Goal: Use online tool/utility: Utilize a website feature to perform a specific function

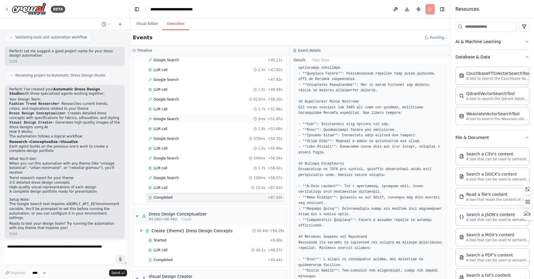
click at [164, 119] on span "Google Search" at bounding box center [166, 119] width 25 height 5
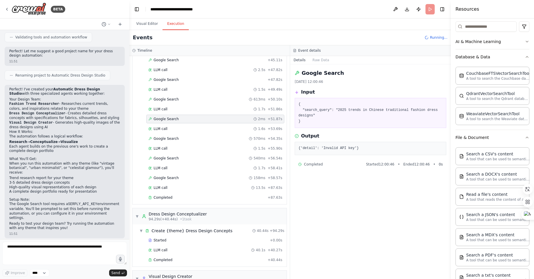
click at [341, 149] on pre "{'detail': 'Invalid API key'}" at bounding box center [370, 148] width 144 height 6
click at [315, 165] on span "Completed" at bounding box center [313, 164] width 19 height 5
click at [313, 146] on pre "{'detail': 'Invalid API key'}" at bounding box center [370, 148] width 144 height 6
click at [158, 128] on span "LLM call" at bounding box center [161, 128] width 14 height 5
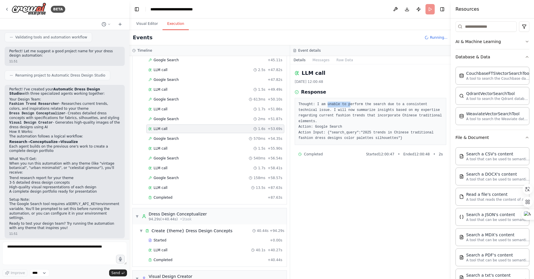
drag, startPoint x: 327, startPoint y: 105, endPoint x: 349, endPoint y: 106, distance: 22.5
click at [349, 106] on pre "Thought: I am unable to perform the search due to a consistent technical issue.…" at bounding box center [370, 122] width 144 height 40
click at [384, 104] on pre "Thought: I am unable to perform the search due to a consistent technical issue.…" at bounding box center [370, 122] width 144 height 40
click at [306, 112] on pre "Thought: I am unable to perform the search due to a consistent technical issue.…" at bounding box center [370, 122] width 144 height 40
click at [318, 117] on pre "Thought: I am unable to perform the search due to a consistent technical issue.…" at bounding box center [370, 122] width 144 height 40
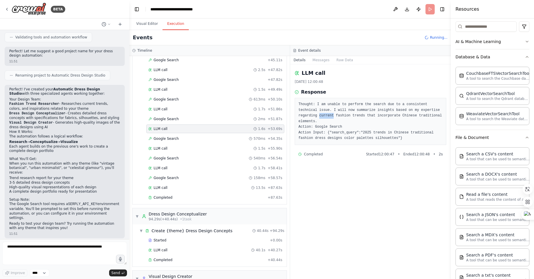
click at [318, 117] on pre "Thought: I am unable to perform the search due to a consistent technical issue.…" at bounding box center [370, 122] width 144 height 40
click at [407, 114] on pre "Thought: I am unable to perform the search due to a consistent technical issue.…" at bounding box center [370, 122] width 144 height 40
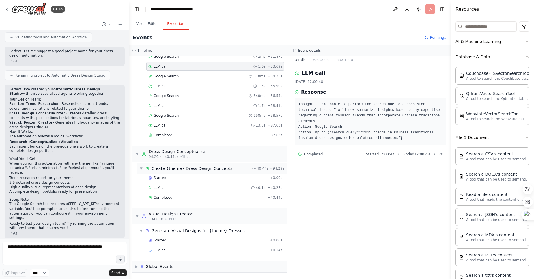
click at [205, 167] on div "Create {theme} Dress Design Concepts" at bounding box center [192, 168] width 81 height 6
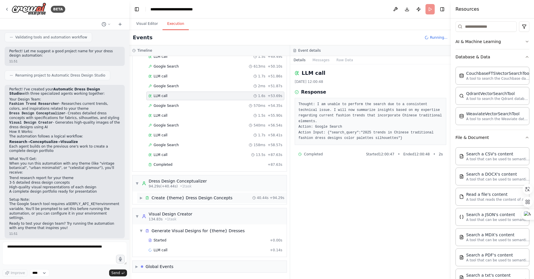
click at [205, 167] on div "Completed + 87.63s" at bounding box center [215, 164] width 138 height 9
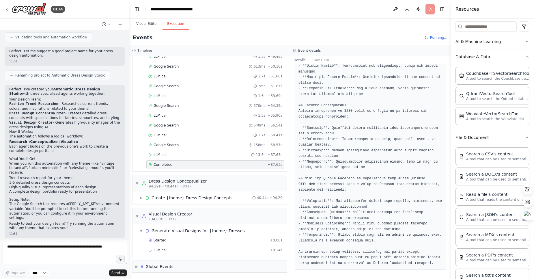
scroll to position [320, 0]
click at [210, 199] on div "Create {theme} Dress Design Concepts" at bounding box center [192, 198] width 81 height 6
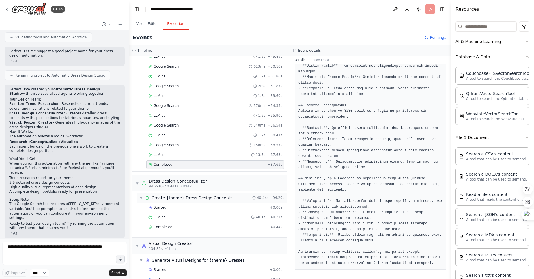
scroll to position [447, 0]
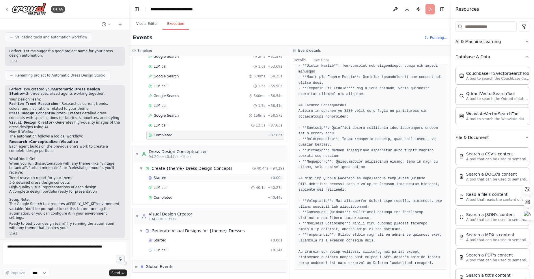
click at [163, 179] on span "Started" at bounding box center [160, 177] width 13 height 5
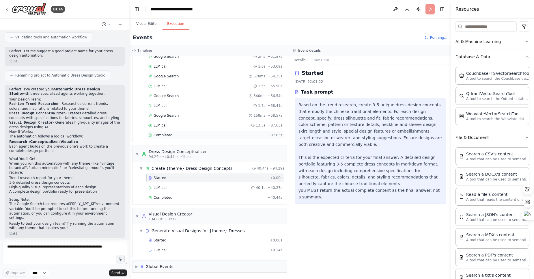
click at [166, 137] on div "Completed + 87.63s" at bounding box center [215, 135] width 138 height 9
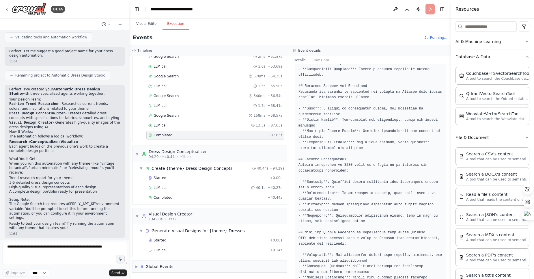
scroll to position [320, 0]
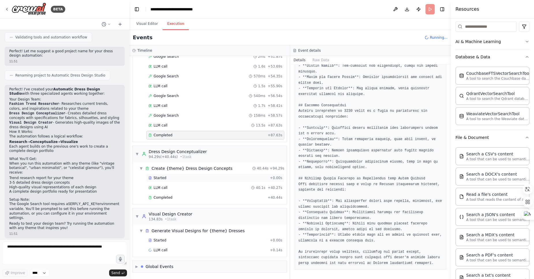
click at [158, 178] on span "Started" at bounding box center [160, 177] width 13 height 5
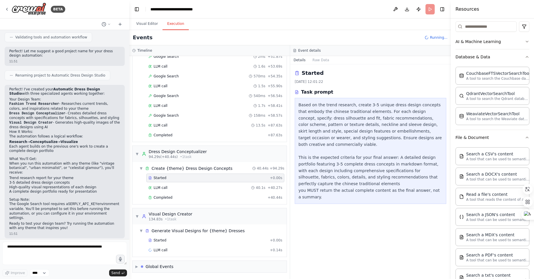
scroll to position [0, 0]
drag, startPoint x: 330, startPoint y: 106, endPoint x: 419, endPoint y: 107, distance: 88.9
click at [419, 107] on div "Based on the trend research, create 3-5 unique dress design concepts that embod…" at bounding box center [370, 151] width 144 height 98
click at [354, 115] on div "Based on the trend research, create 3-5 unique dress design concepts that embod…" at bounding box center [370, 151] width 144 height 98
click at [397, 118] on div "Based on the trend research, create 3-5 unique dress design concepts that embod…" at bounding box center [370, 151] width 144 height 98
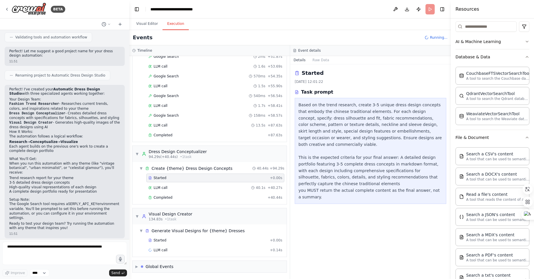
click at [430, 118] on div "Based on the trend research, create 3-5 unique dress design concepts that embod…" at bounding box center [370, 151] width 144 height 98
click at [167, 190] on div "LLM call 40.1s + 40.27s" at bounding box center [215, 187] width 138 height 9
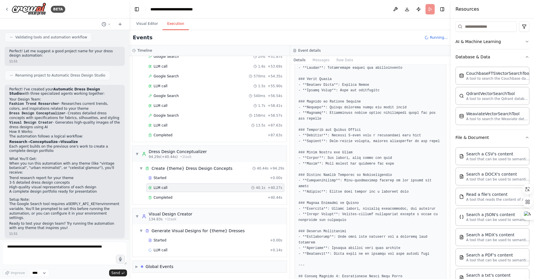
scroll to position [139, 0]
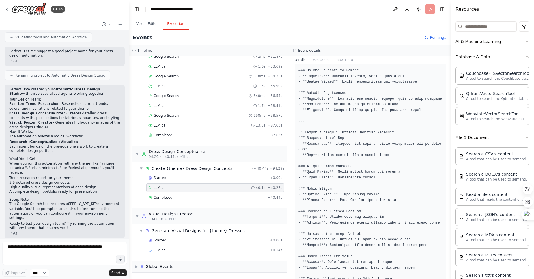
scroll to position [485, 0]
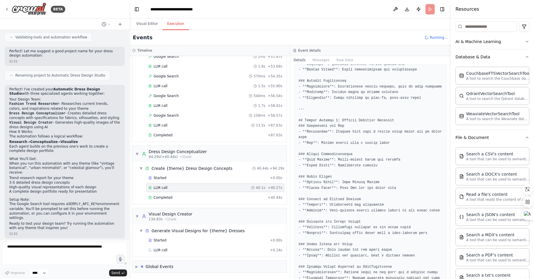
click at [365, 134] on pre at bounding box center [370, 222] width 144 height 1210
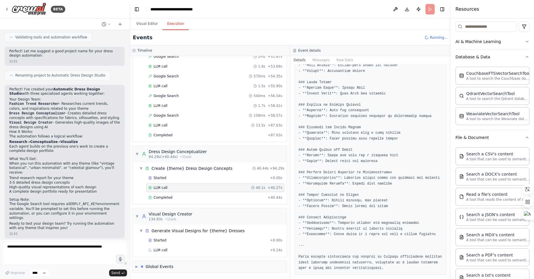
scroll to position [1098, 0]
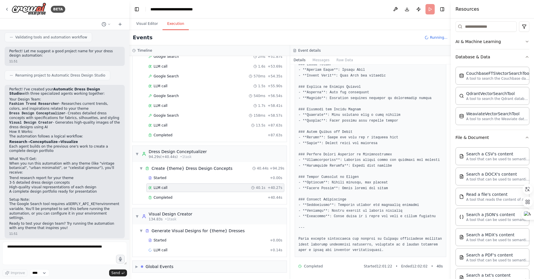
click at [187, 230] on div "Generate Visual Designs for {theme} Dresses" at bounding box center [198, 231] width 93 height 6
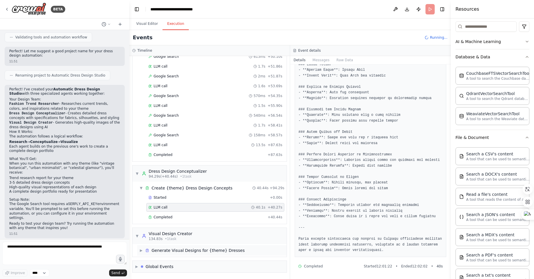
scroll to position [427, 0]
click at [179, 234] on div "Visual Design Creator" at bounding box center [171, 234] width 44 height 6
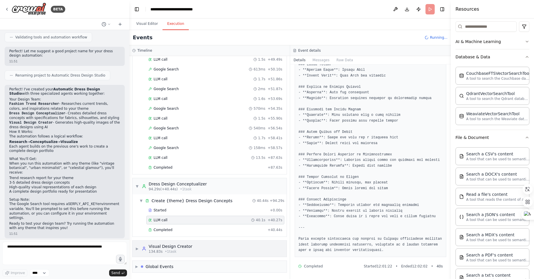
click at [157, 246] on div "Visual Design Creator" at bounding box center [171, 246] width 44 height 6
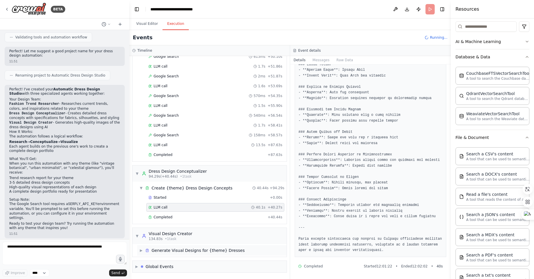
click at [142, 251] on span "▶" at bounding box center [140, 250] width 3 height 5
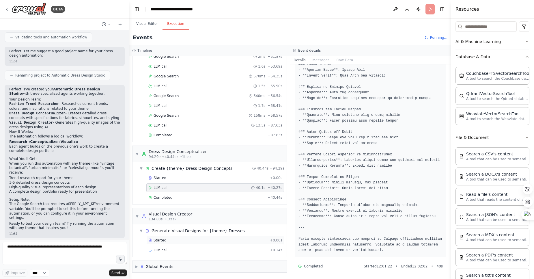
click at [159, 240] on span "Started" at bounding box center [160, 240] width 13 height 5
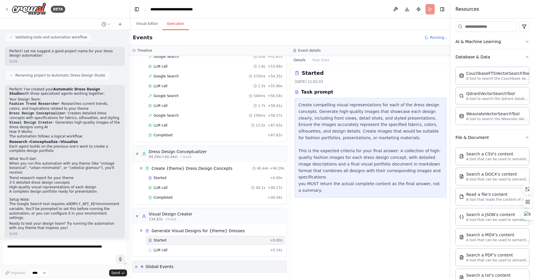
click at [165, 268] on div "Global Events" at bounding box center [159, 266] width 28 height 6
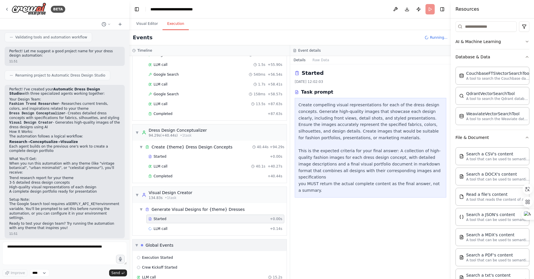
scroll to position [480, 0]
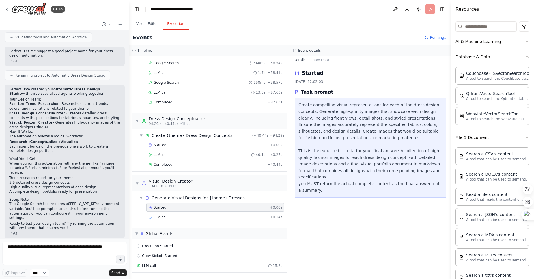
click at [365, 110] on div "Create compelling visual representations for each of the dress design concepts.…" at bounding box center [370, 148] width 144 height 92
click at [362, 140] on div "Create compelling visual representations for each of the dress design concepts.…" at bounding box center [370, 148] width 144 height 92
click at [160, 215] on span "LLM call" at bounding box center [161, 217] width 14 height 5
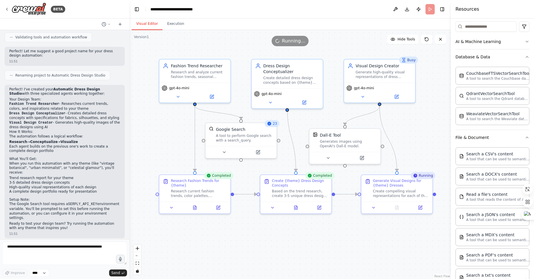
click at [150, 26] on button "Visual Editor" at bounding box center [147, 24] width 31 height 12
click at [384, 75] on div "Generate high-quality visual representations of dress designs based on detailed…" at bounding box center [384, 73] width 56 height 9
click at [361, 95] on icon at bounding box center [362, 95] width 5 height 5
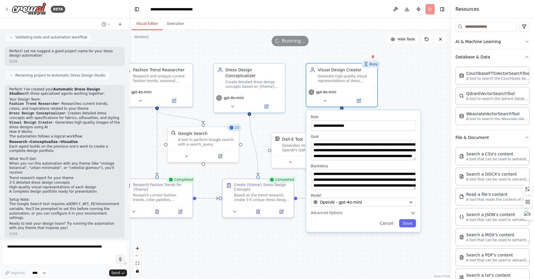
drag, startPoint x: 411, startPoint y: 67, endPoint x: 397, endPoint y: 65, distance: 14.0
click at [397, 65] on div ".deletable-edge-delete-btn { width: 20px; height: 20px; border: 0px solid #ffff…" at bounding box center [290, 154] width 322 height 249
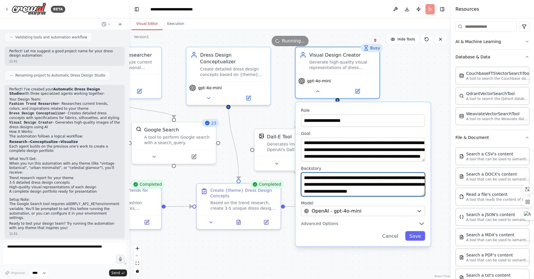
scroll to position [40, 0]
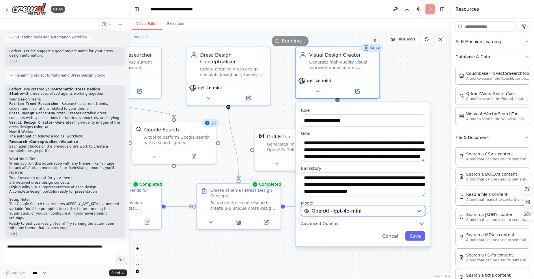
click at [420, 213] on icon "button" at bounding box center [418, 210] width 5 height 5
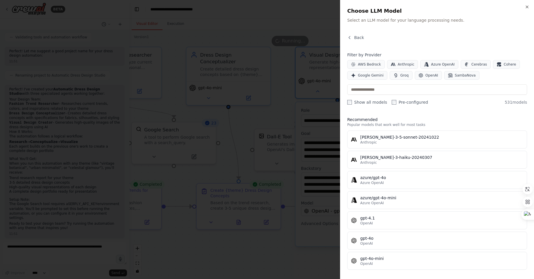
click at [317, 18] on div at bounding box center [267, 139] width 534 height 279
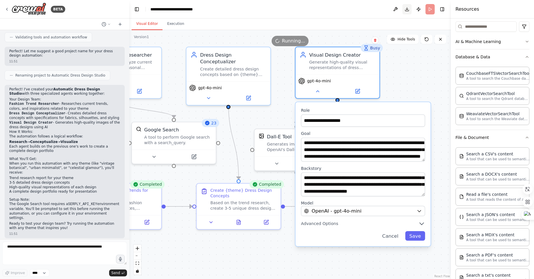
click at [408, 8] on button "Download" at bounding box center [406, 9] width 9 height 10
click at [395, 10] on button at bounding box center [395, 9] width 9 height 10
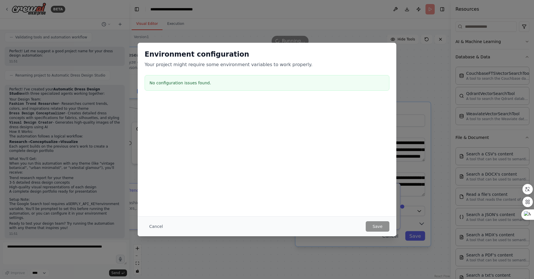
drag, startPoint x: 413, startPoint y: 69, endPoint x: 415, endPoint y: 58, distance: 10.5
click at [413, 69] on div "Environment configuration Your project might require some environment variables…" at bounding box center [267, 139] width 534 height 279
click at [152, 223] on button "Cancel" at bounding box center [156, 226] width 23 height 10
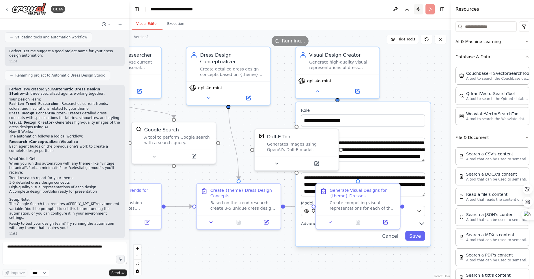
click at [420, 9] on button "Publish" at bounding box center [418, 9] width 9 height 10
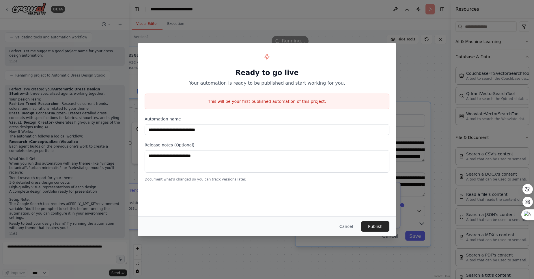
click at [346, 227] on button "Cancel" at bounding box center [346, 226] width 23 height 10
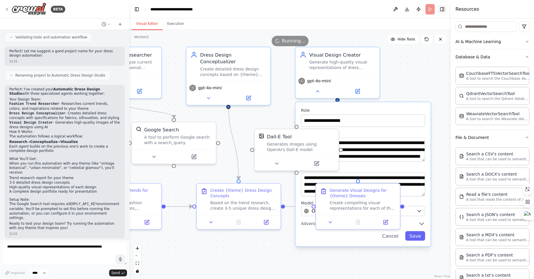
click at [444, 10] on button "Toggle Right Sidebar" at bounding box center [442, 9] width 8 height 8
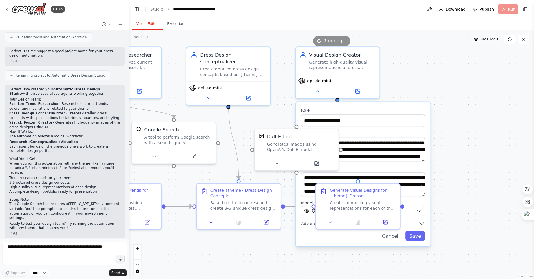
click at [491, 42] on button "Hide Tools" at bounding box center [485, 39] width 31 height 9
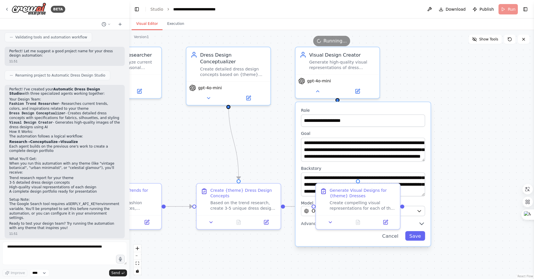
click at [433, 82] on div ".deletable-edge-delete-btn { width: 20px; height: 20px; border: 0px solid #ffff…" at bounding box center [331, 154] width 405 height 249
click at [393, 238] on button "Cancel" at bounding box center [390, 236] width 24 height 10
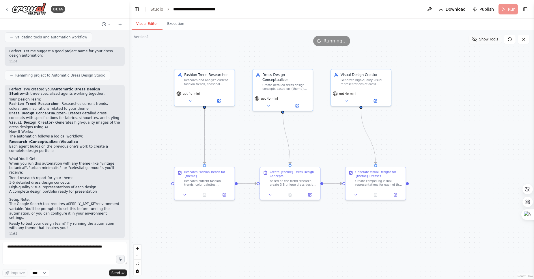
click at [488, 40] on span "Show Tools" at bounding box center [488, 39] width 19 height 5
click at [524, 40] on icon at bounding box center [523, 39] width 5 height 5
click at [220, 245] on div ".deletable-edge-delete-btn { width: 20px; height: 20px; border: 0px solid #ffff…" at bounding box center [331, 154] width 405 height 249
click at [429, 130] on div ".deletable-edge-delete-btn { width: 20px; height: 20px; border: 0px solid #ffff…" at bounding box center [331, 154] width 405 height 249
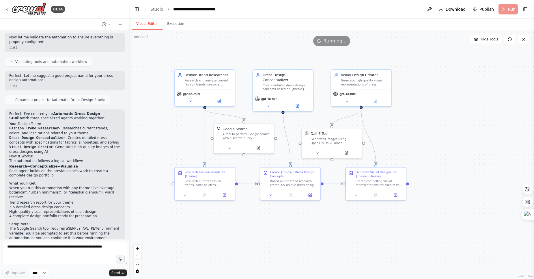
scroll to position [322, 0]
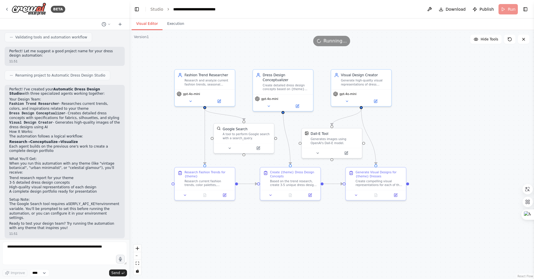
click at [151, 60] on div ".deletable-edge-delete-btn { width: 20px; height: 20px; border: 0px solid #ffff…" at bounding box center [331, 154] width 405 height 249
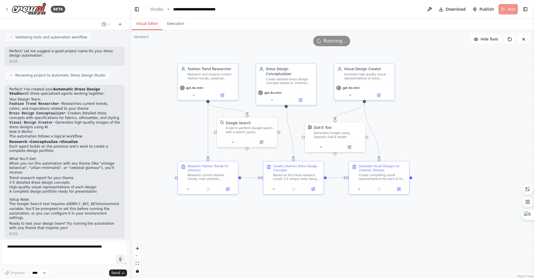
drag, startPoint x: 156, startPoint y: 63, endPoint x: 160, endPoint y: 58, distance: 6.6
click at [160, 58] on div ".deletable-edge-delete-btn { width: 20px; height: 20px; border: 0px solid #ffff…" at bounding box center [331, 154] width 405 height 249
click at [452, 97] on div ".deletable-edge-delete-btn { width: 20px; height: 20px; border: 0px solid #ffff…" at bounding box center [331, 154] width 405 height 249
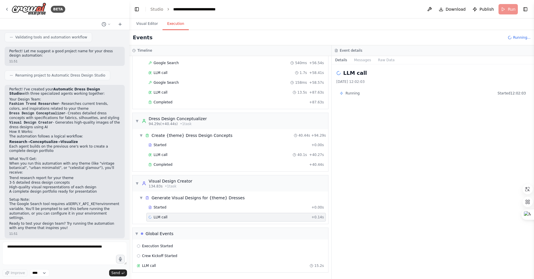
click at [173, 22] on button "Execution" at bounding box center [175, 24] width 26 height 12
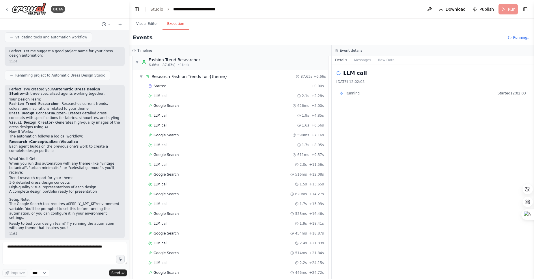
scroll to position [0, 0]
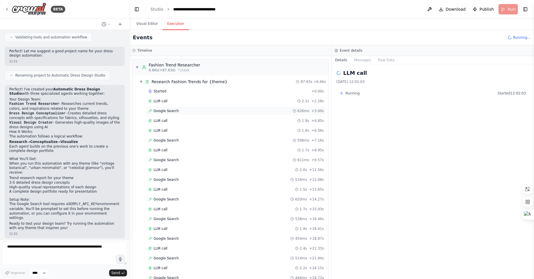
click at [172, 110] on span "Google Search" at bounding box center [166, 111] width 25 height 5
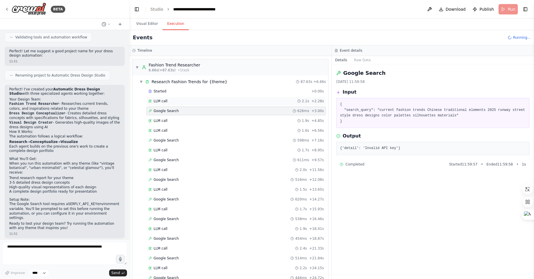
click at [162, 104] on div "LLM call 2.1s + 2.28s" at bounding box center [236, 101] width 180 height 9
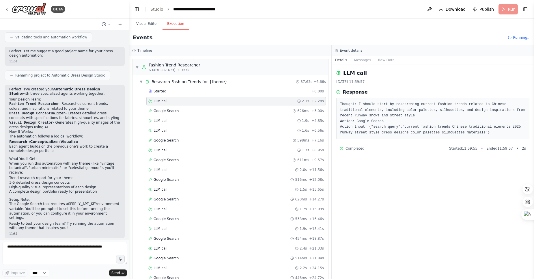
click at [400, 106] on pre "Thought: I should start by researching current fashion trends related to Chines…" at bounding box center [433, 119] width 186 height 34
click at [401, 105] on pre "Thought: I should start by researching current fashion trends related to Chines…" at bounding box center [433, 119] width 186 height 34
click at [466, 104] on pre "Thought: I should start by researching current fashion trends related to Chines…" at bounding box center [433, 119] width 186 height 34
click at [419, 110] on pre "Thought: I should start by researching current fashion trends related to Chines…" at bounding box center [433, 119] width 186 height 34
click at [489, 110] on pre "Thought: I should start by researching current fashion trends related to Chines…" at bounding box center [433, 119] width 186 height 34
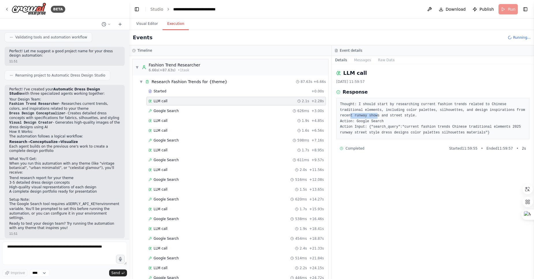
drag, startPoint x: 351, startPoint y: 115, endPoint x: 377, endPoint y: 114, distance: 26.0
click at [377, 114] on pre "Thought: I should start by researching current fashion trends related to Chines…" at bounding box center [433, 119] width 186 height 34
click at [397, 111] on pre "Thought: I should start by researching current fashion trends related to Chines…" at bounding box center [433, 119] width 186 height 34
click at [409, 114] on pre "Thought: I should start by researching current fashion trends related to Chines…" at bounding box center [433, 119] width 186 height 34
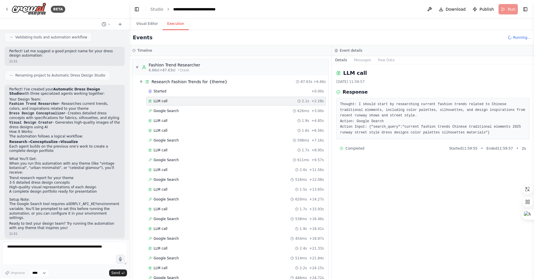
click at [445, 112] on pre "Thought: I should start by researching current fashion trends related to Chines…" at bounding box center [433, 119] width 186 height 34
click at [165, 113] on span "Google Search" at bounding box center [166, 111] width 25 height 5
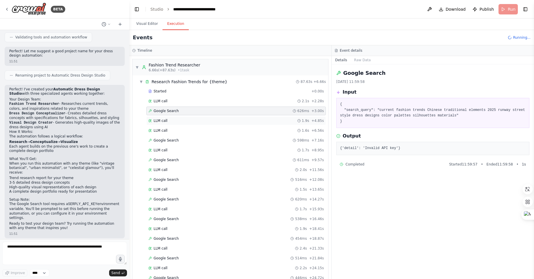
click at [160, 123] on div "LLM call 1.9s + 4.85s" at bounding box center [236, 120] width 180 height 9
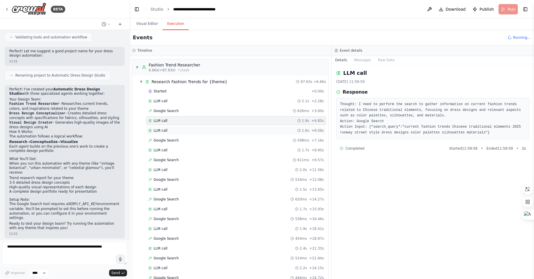
click at [165, 134] on div "LLM call 1.6s + 6.56s" at bounding box center [236, 130] width 180 height 9
click at [165, 142] on span "Google Search" at bounding box center [166, 140] width 25 height 5
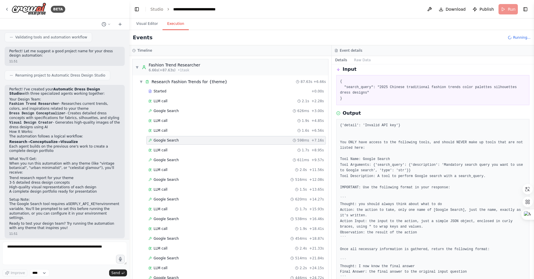
scroll to position [35, 0]
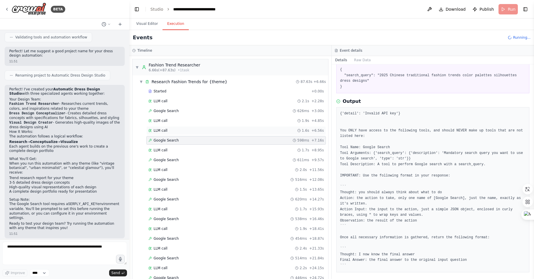
click at [154, 131] on span "LLM call" at bounding box center [161, 130] width 14 height 5
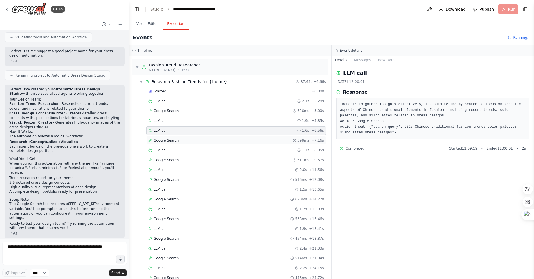
click at [166, 142] on span "Google Search" at bounding box center [166, 140] width 25 height 5
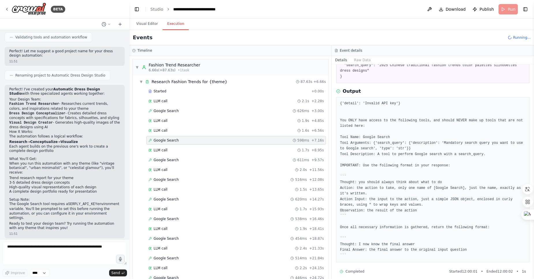
scroll to position [50, 0]
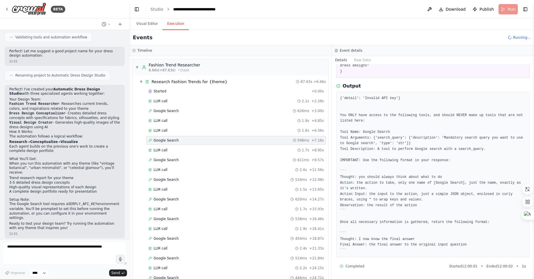
click at [474, 138] on pre "{'detail': 'Invalid API key'} You ONLY have access to the following tools, and …" at bounding box center [433, 175] width 186 height 158
click at [356, 143] on pre "{'detail': 'Invalid API key'} You ONLY have access to the following tools, and …" at bounding box center [433, 175] width 186 height 158
click at [357, 143] on pre "{'detail': 'Invalid API key'} You ONLY have access to the following tools, and …" at bounding box center [433, 175] width 186 height 158
click at [414, 148] on pre "{'detail': 'Invalid API key'} You ONLY have access to the following tools, and …" at bounding box center [433, 175] width 186 height 158
click at [382, 194] on pre "{'detail': 'Invalid API key'} You ONLY have access to the following tools, and …" at bounding box center [433, 175] width 186 height 158
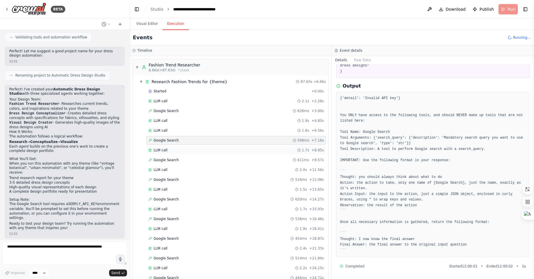
click at [162, 151] on span "LLM call" at bounding box center [161, 150] width 14 height 5
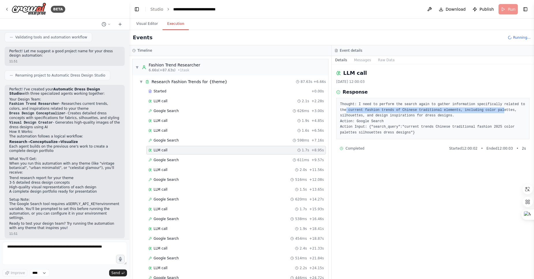
drag, startPoint x: 346, startPoint y: 109, endPoint x: 503, endPoint y: 110, distance: 157.6
click at [503, 110] on pre "Thought: I need to perform the search again to gather information specifically …" at bounding box center [433, 119] width 186 height 34
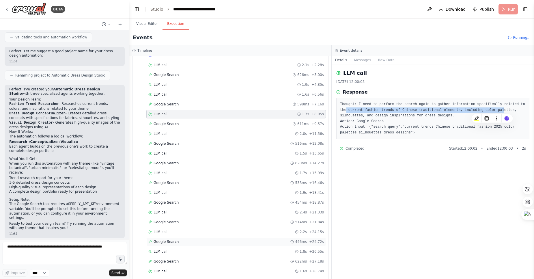
scroll to position [0, 0]
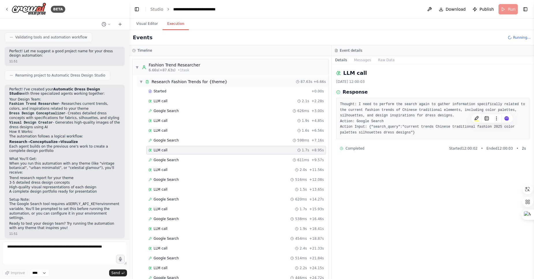
click at [140, 83] on span "▼" at bounding box center [140, 81] width 3 height 5
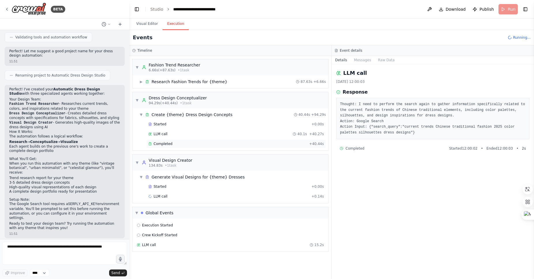
click at [164, 141] on div "Completed + 40.44s" at bounding box center [236, 143] width 180 height 9
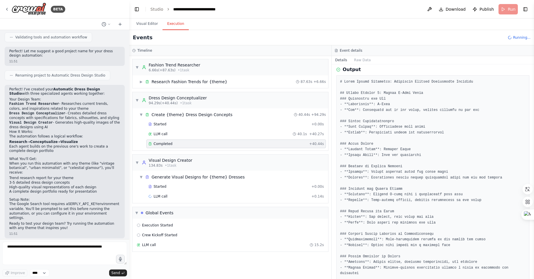
scroll to position [35, 0]
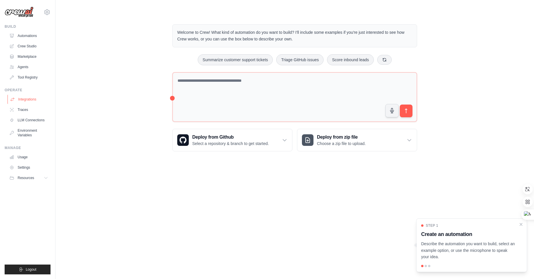
click at [26, 98] on link "Integrations" at bounding box center [30, 99] width 44 height 9
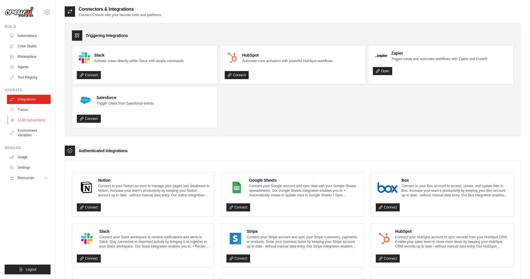
click at [25, 119] on link "LLM Connections" at bounding box center [30, 119] width 44 height 9
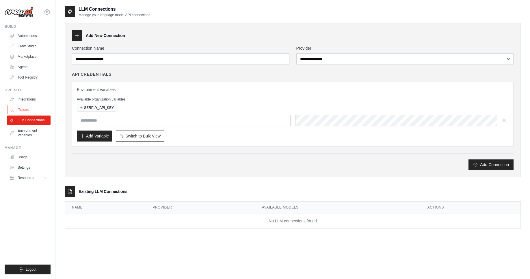
click at [22, 111] on link "Traces" at bounding box center [30, 109] width 44 height 9
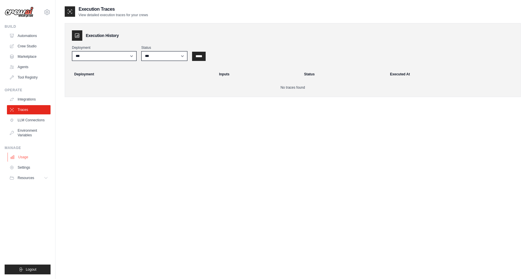
click at [25, 158] on link "Usage" at bounding box center [30, 156] width 44 height 9
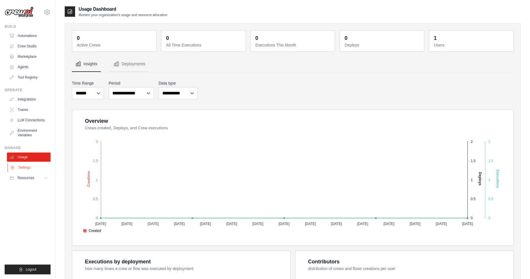
click at [27, 167] on link "Settings" at bounding box center [30, 167] width 44 height 9
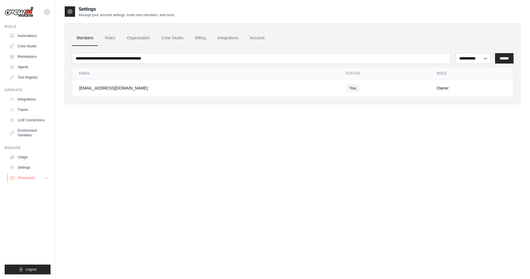
click at [25, 180] on button "Resources" at bounding box center [30, 177] width 44 height 9
click at [34, 37] on link "Automations" at bounding box center [30, 35] width 44 height 9
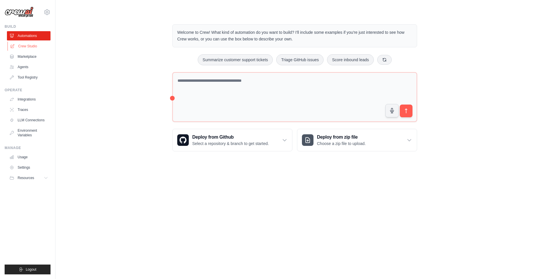
click at [30, 48] on link "Crew Studio" at bounding box center [30, 46] width 44 height 9
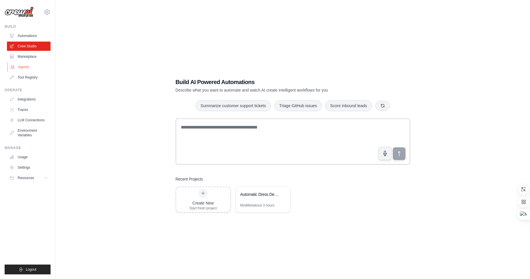
click at [21, 68] on link "Agents" at bounding box center [30, 66] width 44 height 9
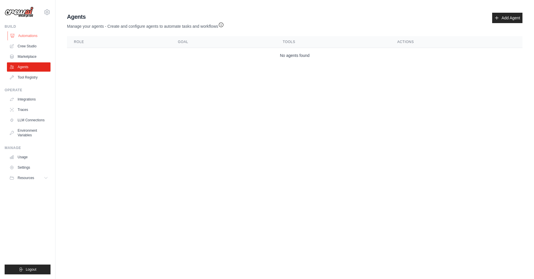
click at [29, 36] on link "Automations" at bounding box center [30, 35] width 44 height 9
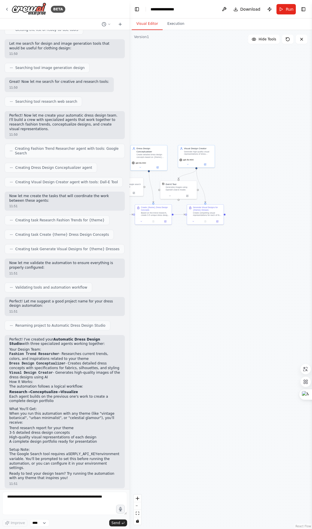
drag, startPoint x: 255, startPoint y: 232, endPoint x: 139, endPoint y: 240, distance: 115.7
click at [139, 240] on div ".deletable-edge-delete-btn { width: 20px; height: 20px; border: 0px solid #ffff…" at bounding box center [220, 279] width 182 height 499
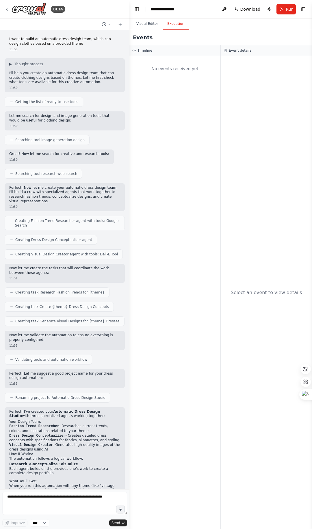
click at [170, 23] on button "Execution" at bounding box center [175, 24] width 26 height 12
click at [140, 24] on button "Visual Editor" at bounding box center [147, 24] width 31 height 12
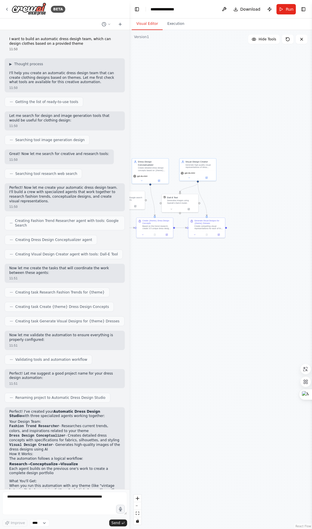
drag, startPoint x: 222, startPoint y: 88, endPoint x: 223, endPoint y: 101, distance: 13.4
click at [223, 101] on div ".deletable-edge-delete-btn { width: 20px; height: 20px; border: 0px solid #ffff…" at bounding box center [220, 279] width 182 height 499
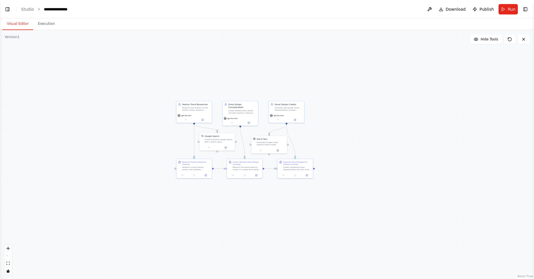
drag, startPoint x: 126, startPoint y: 154, endPoint x: 342, endPoint y: 98, distance: 223.9
click at [311, 98] on div ".deletable-edge-delete-btn { width: 20px; height: 20px; border: 0px solid #ffff…" at bounding box center [267, 154] width 534 height 249
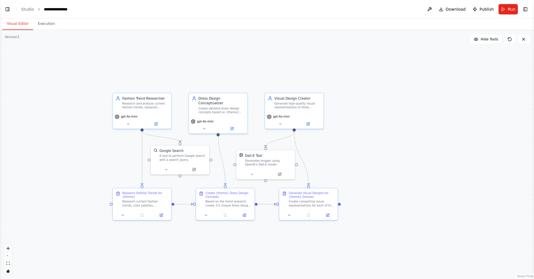
drag, startPoint x: 324, startPoint y: 108, endPoint x: 381, endPoint y: 96, distance: 57.4
click at [311, 96] on div ".deletable-edge-delete-btn { width: 20px; height: 20px; border: 0px solid #ffff…" at bounding box center [267, 154] width 534 height 249
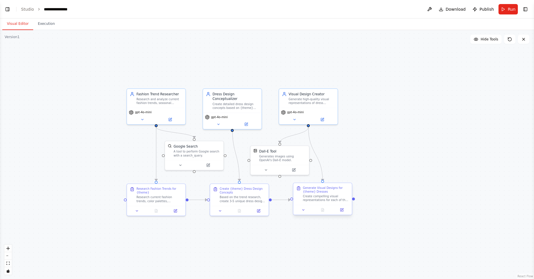
click at [299, 186] on rect at bounding box center [298, 186] width 1 height 1
click at [5, 10] on button "Toggle Left Sidebar" at bounding box center [7, 9] width 8 height 8
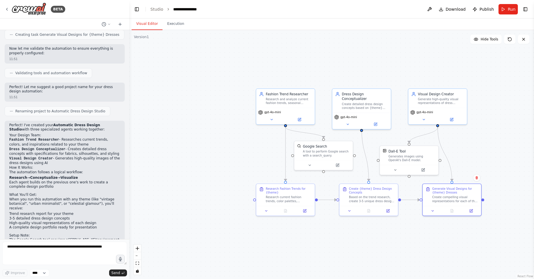
scroll to position [322, 0]
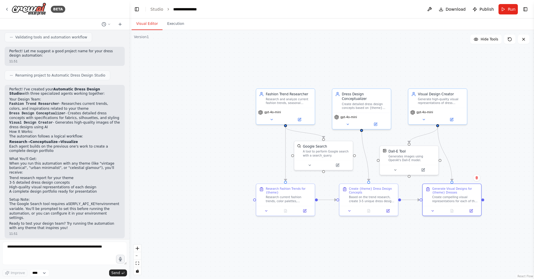
click at [311, 159] on div ".deletable-edge-delete-btn { width: 20px; height: 20px; border: 0px solid #ffff…" at bounding box center [331, 154] width 405 height 249
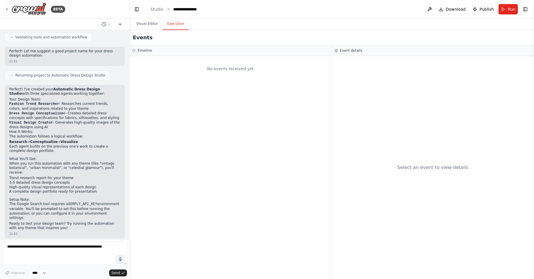
click at [176, 23] on button "Execution" at bounding box center [175, 24] width 26 height 12
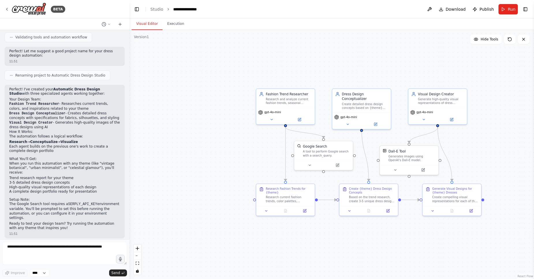
drag, startPoint x: 146, startPoint y: 24, endPoint x: 286, endPoint y: 23, distance: 139.4
click at [147, 24] on button "Visual Editor" at bounding box center [147, 24] width 31 height 12
click at [311, 9] on span "Download" at bounding box center [456, 9] width 20 height 6
click at [173, 26] on button "Execution" at bounding box center [175, 24] width 26 height 12
click at [143, 24] on button "Visual Editor" at bounding box center [147, 24] width 31 height 12
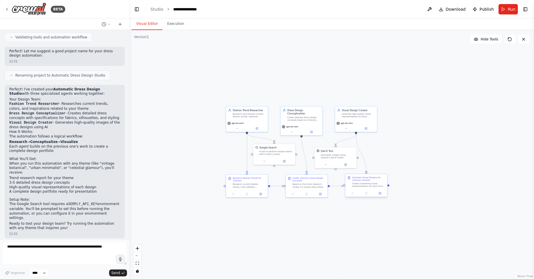
click at [311, 177] on div "Generate Visual Designs for {theme} Dresses" at bounding box center [368, 178] width 33 height 5
click at [311, 181] on div "Generate Visual Designs for {theme} Dresses" at bounding box center [368, 178] width 33 height 5
click at [311, 194] on icon at bounding box center [352, 193] width 3 height 3
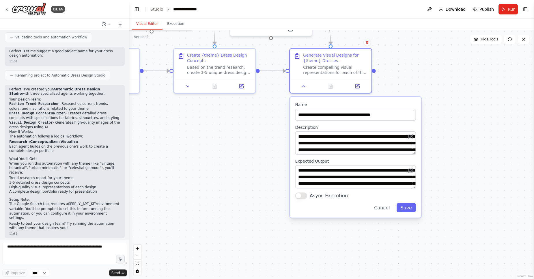
drag, startPoint x: 476, startPoint y: 164, endPoint x: 439, endPoint y: 61, distance: 109.6
click at [311, 61] on div ".deletable-edge-delete-btn { width: 20px; height: 20px; border: 0px solid #ffff…" at bounding box center [331, 154] width 405 height 249
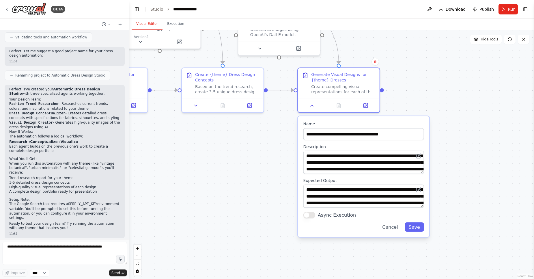
drag, startPoint x: 431, startPoint y: 74, endPoint x: 448, endPoint y: 110, distance: 39.2
click at [311, 110] on div ".deletable-edge-delete-btn { width: 20px; height: 20px; border: 0px solid #ffff…" at bounding box center [331, 154] width 405 height 249
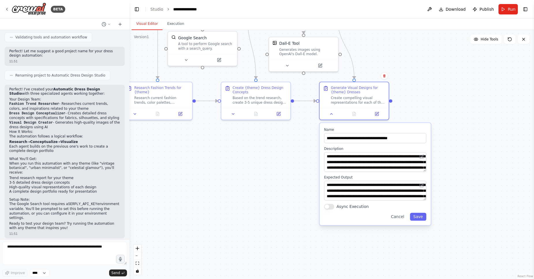
click at [311, 109] on div ".deletable-edge-delete-btn { width: 20px; height: 20px; border: 0px solid #ffff…" at bounding box center [331, 154] width 405 height 249
click at [311, 216] on button "Cancel" at bounding box center [398, 217] width 20 height 8
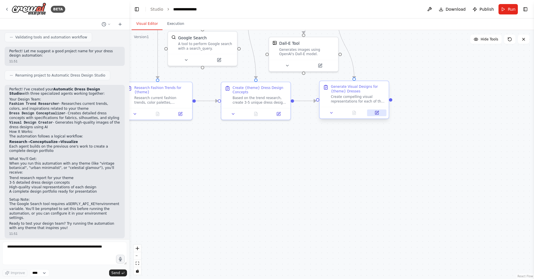
click at [311, 115] on button at bounding box center [376, 112] width 19 height 7
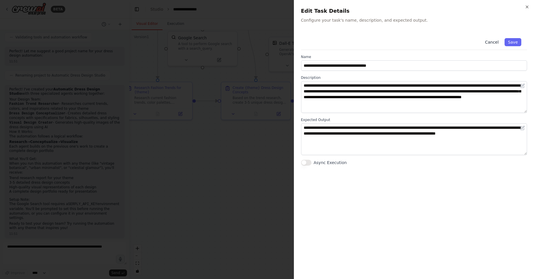
click at [311, 43] on button "Cancel" at bounding box center [491, 42] width 20 height 8
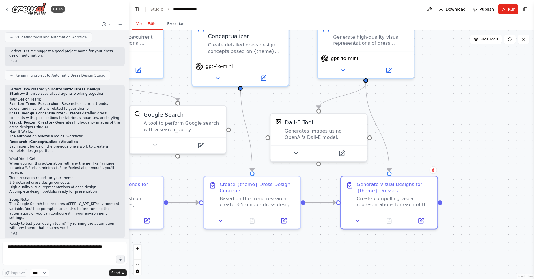
drag, startPoint x: 391, startPoint y: 79, endPoint x: 451, endPoint y: 173, distance: 111.5
click at [311, 175] on div ".deletable-edge-delete-btn { width: 20px; height: 20px; border: 0px solid #ffff…" at bounding box center [331, 154] width 405 height 249
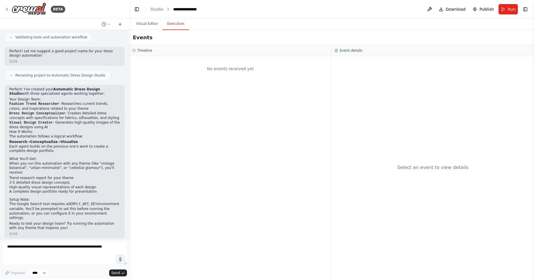
click at [173, 22] on button "Execution" at bounding box center [175, 24] width 26 height 12
click at [143, 50] on h3 "Timeline" at bounding box center [144, 50] width 15 height 5
